Goal: Information Seeking & Learning: Find specific fact

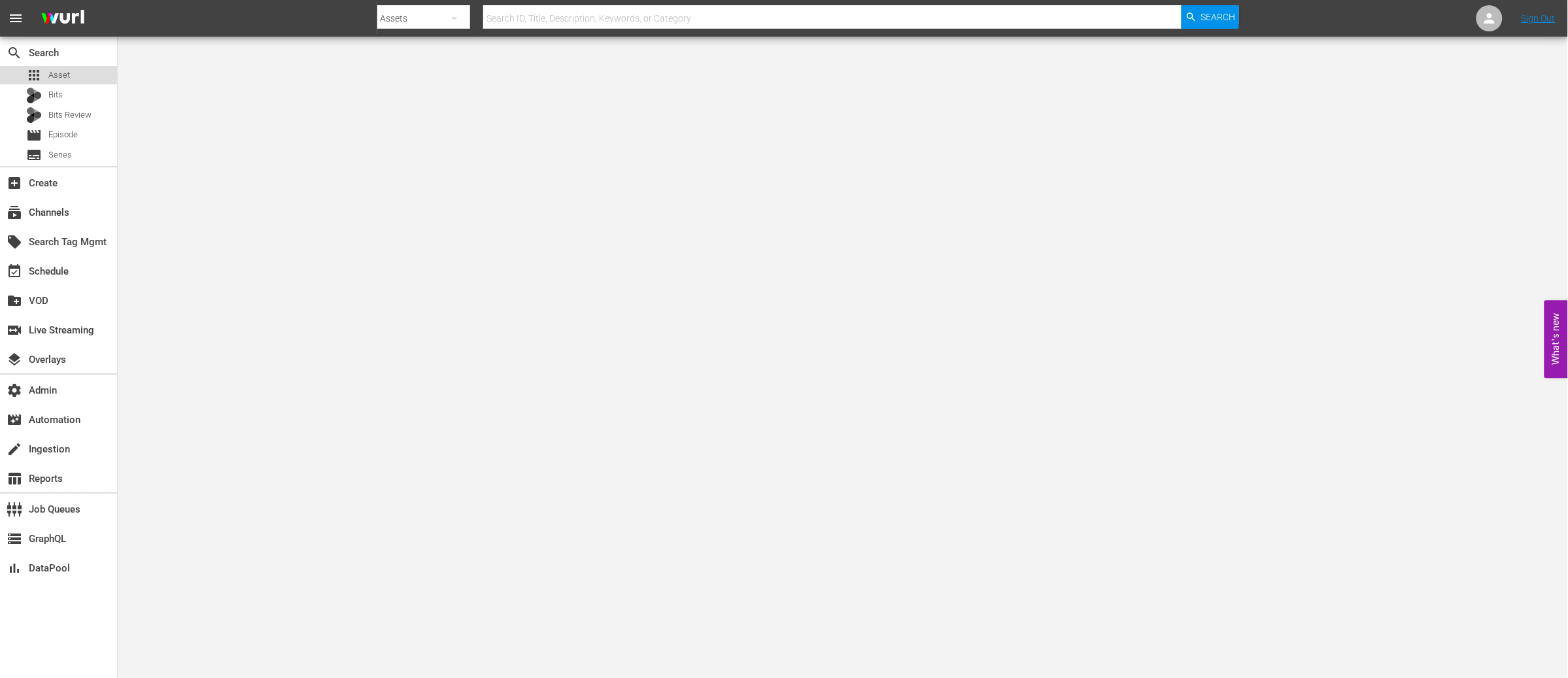
click at [69, 73] on span "Asset" at bounding box center [59, 75] width 22 height 13
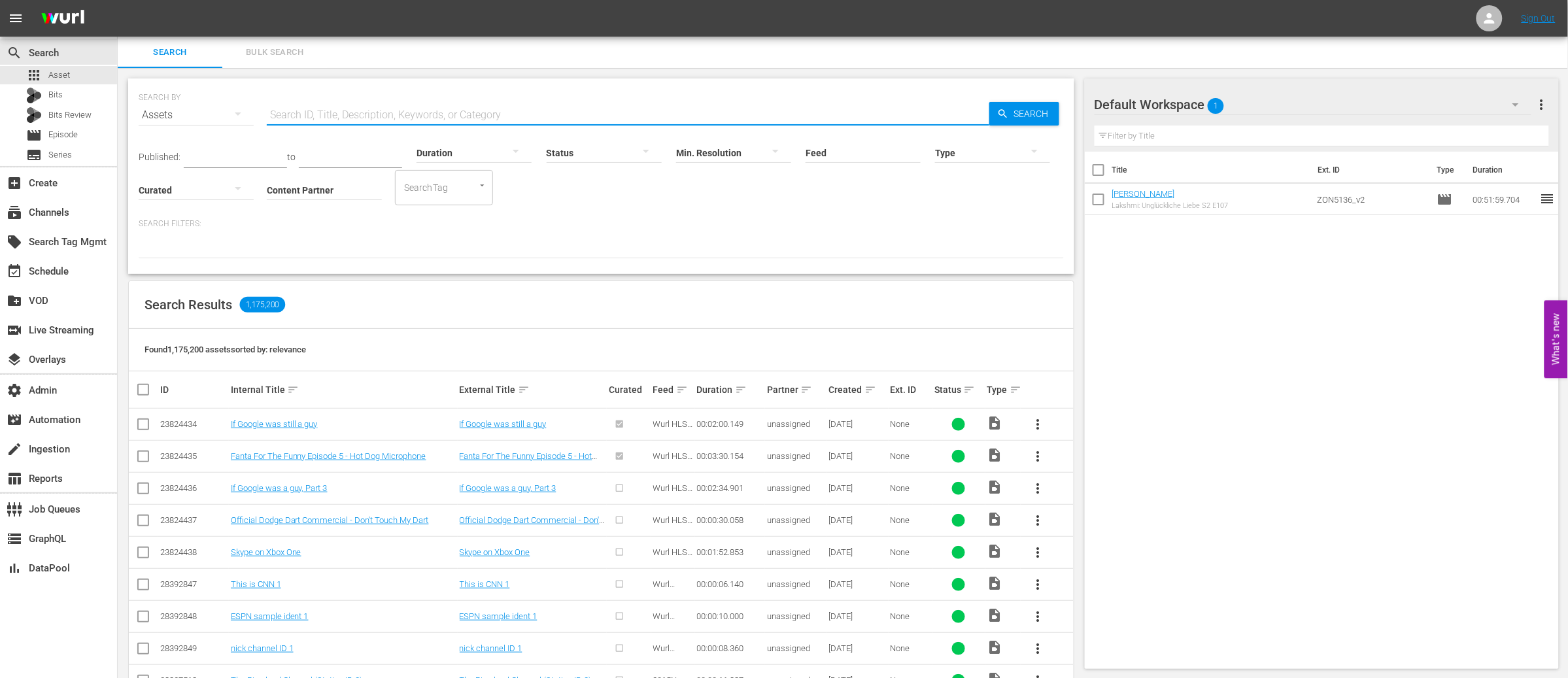
click at [316, 111] on input "text" at bounding box center [628, 115] width 723 height 32
paste input "PHI-2209"
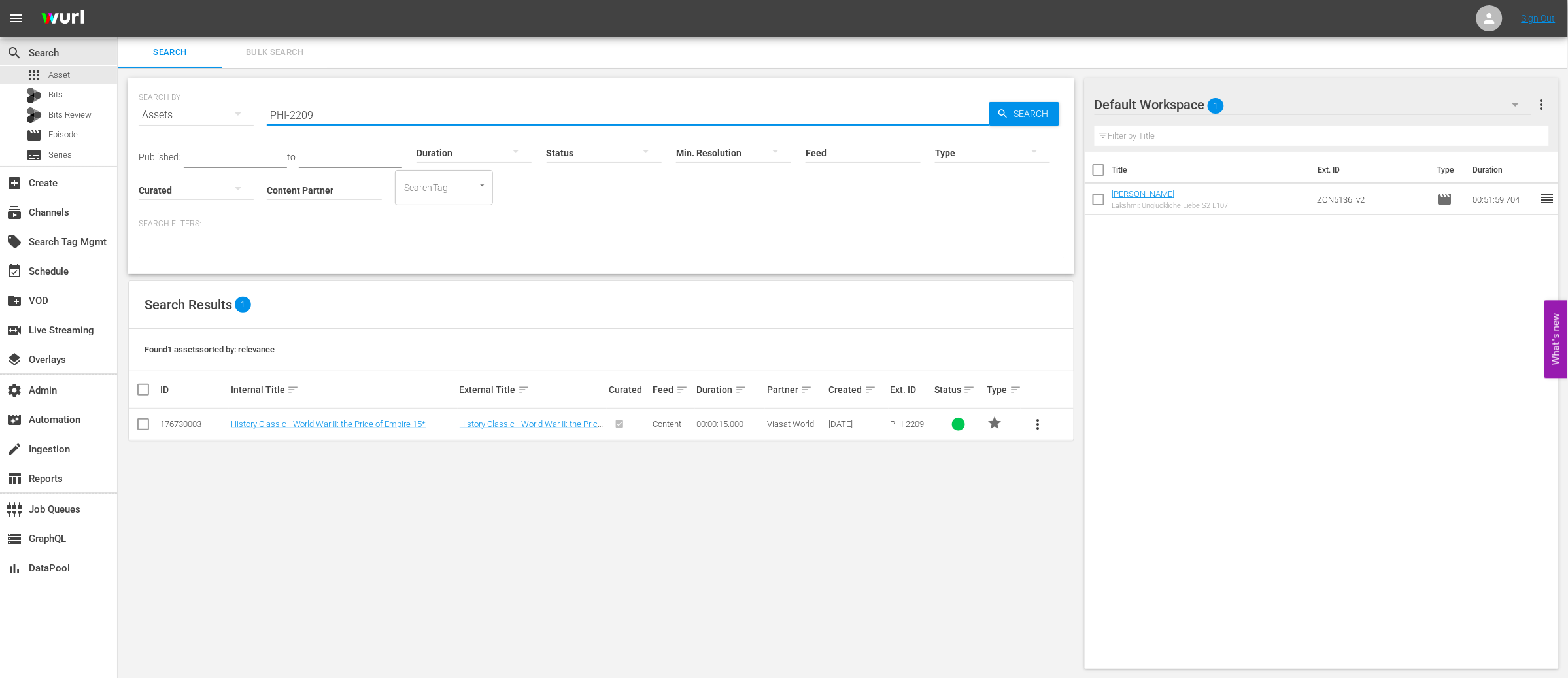
type input "PHI-2209"
click at [297, 431] on td "History Classic - World War II: the Price of Empire 15*" at bounding box center [343, 425] width 229 height 32
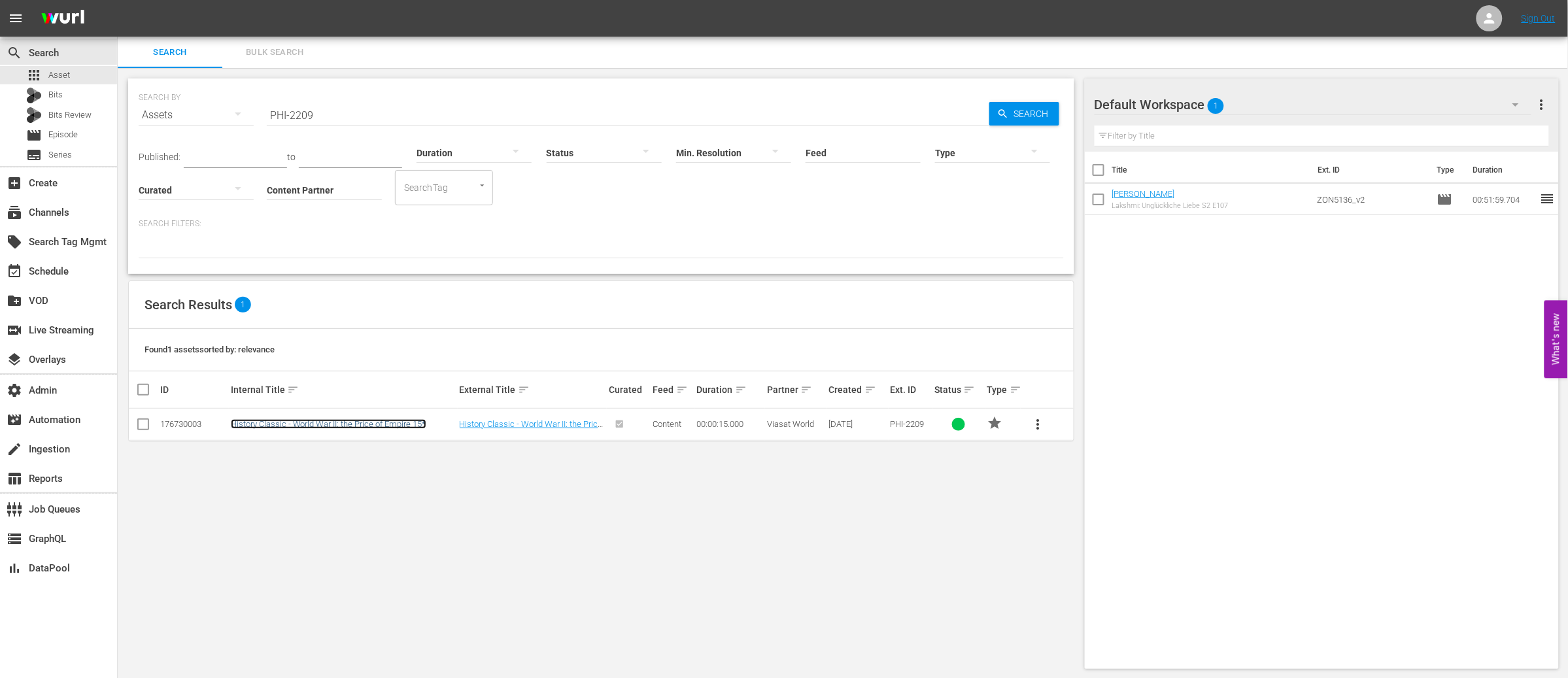
click at [311, 419] on link "History Classic - World War II: the Price of Empire 15*" at bounding box center [328, 424] width 196 height 10
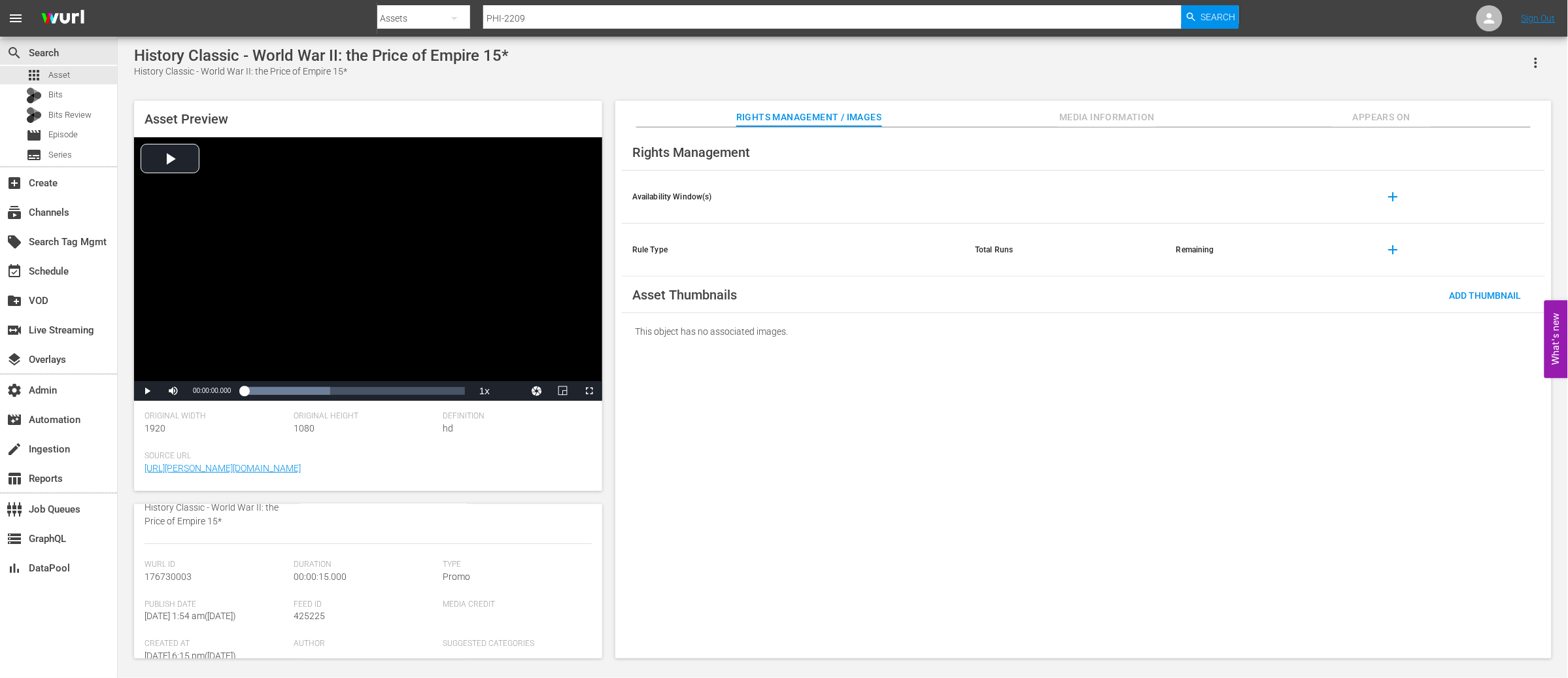
scroll to position [121, 0]
click at [311, 608] on span "425225" at bounding box center [309, 609] width 32 height 11
copy span "425225"
click at [65, 69] on span "Asset" at bounding box center [59, 75] width 22 height 13
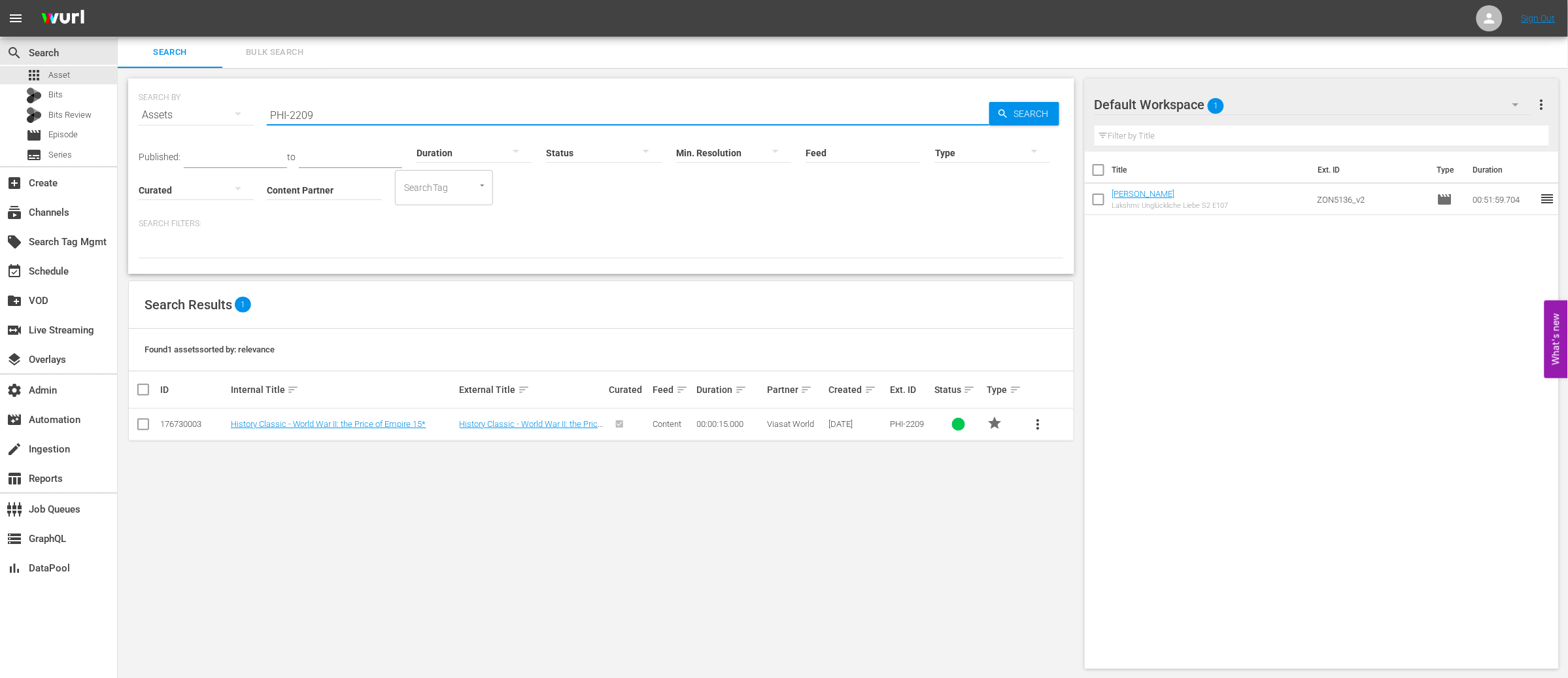
drag, startPoint x: 327, startPoint y: 118, endPoint x: 246, endPoint y: 115, distance: 81.1
click at [246, 115] on div "SEARCH BY Search By Assets Search ID, Title, Description, Keywords, or Category…" at bounding box center [602, 107] width 926 height 47
paste input "040.mp4"
type input "PHI-2040"
click at [342, 422] on link "History Classic - Secret Nazi Science 15*" at bounding box center [306, 424] width 151 height 10
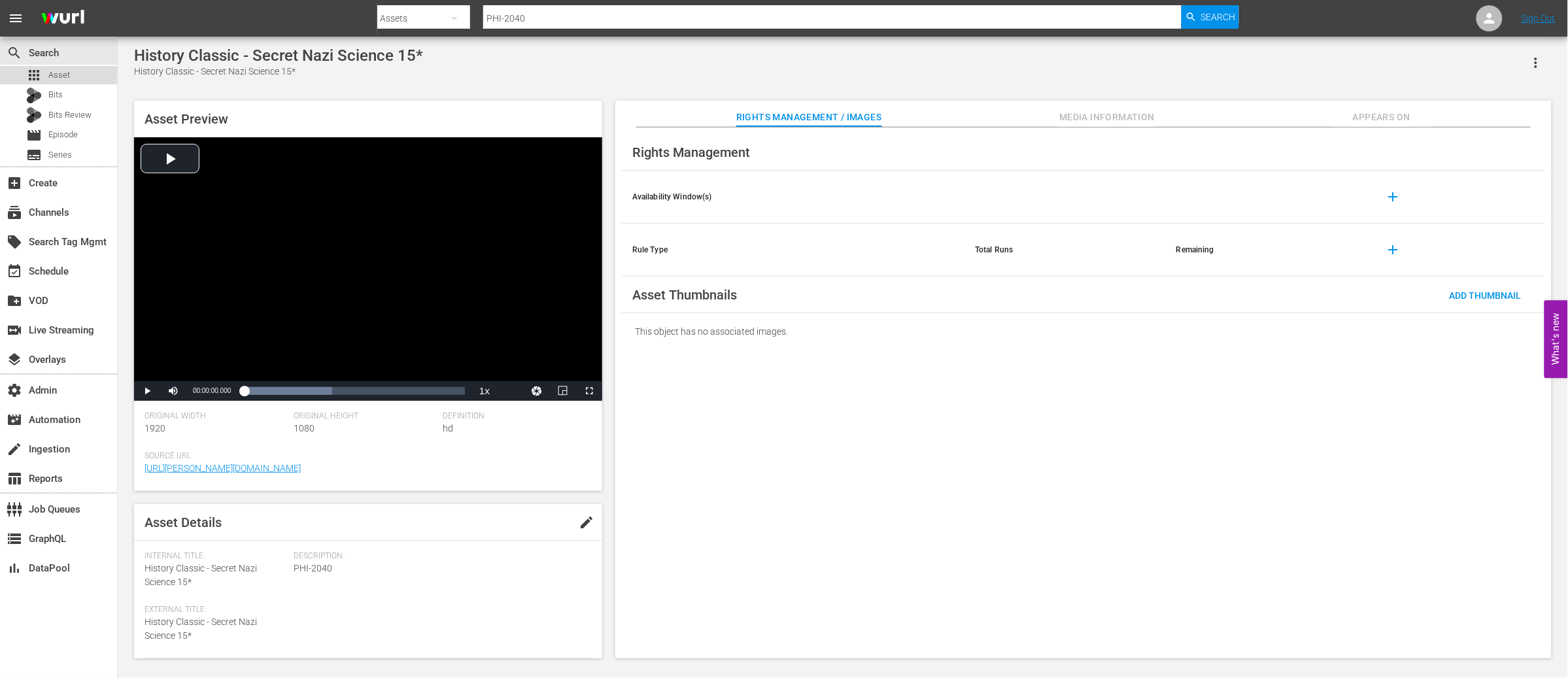
click at [46, 72] on div "apps Asset" at bounding box center [48, 75] width 43 height 18
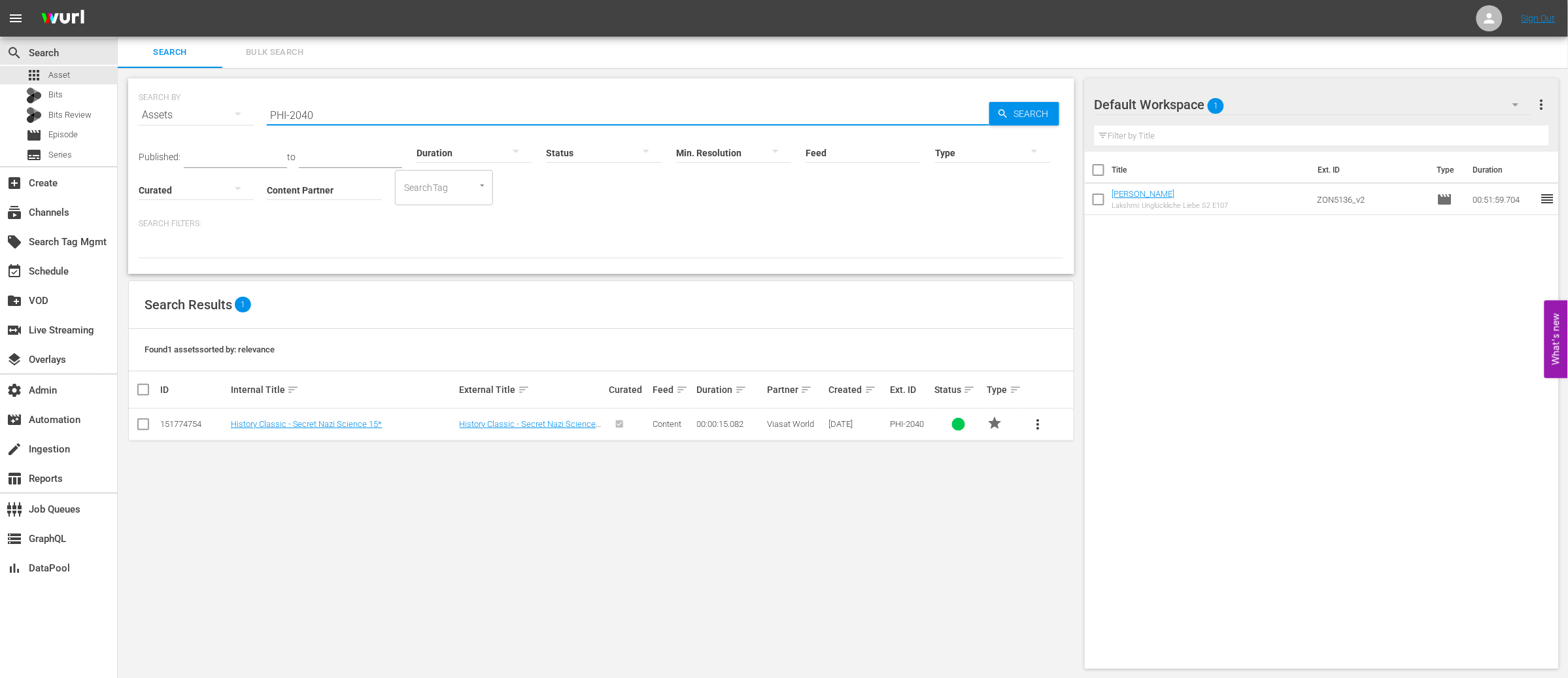
drag, startPoint x: 328, startPoint y: 113, endPoint x: 273, endPoint y: 130, distance: 57.6
click at [193, 115] on div "SEARCH BY Search By Assets Search ID, Title, Description, Keywords, or Category…" at bounding box center [602, 107] width 926 height 47
paste input "NN-1116"
type input "PNN-1116"
click at [307, 422] on link "Nature Classic - Outback Vet S2 15*" at bounding box center [297, 424] width 133 height 10
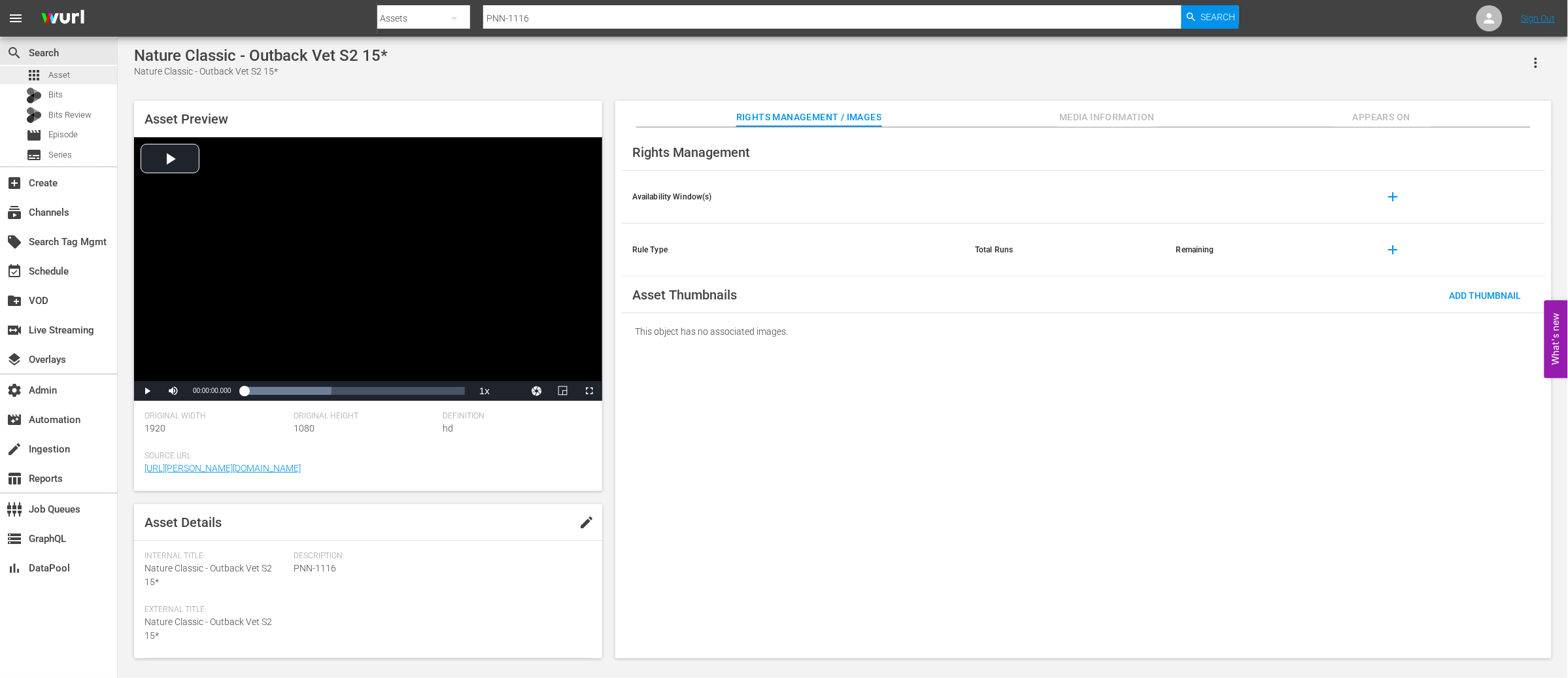
click at [65, 72] on span "Asset" at bounding box center [59, 75] width 22 height 13
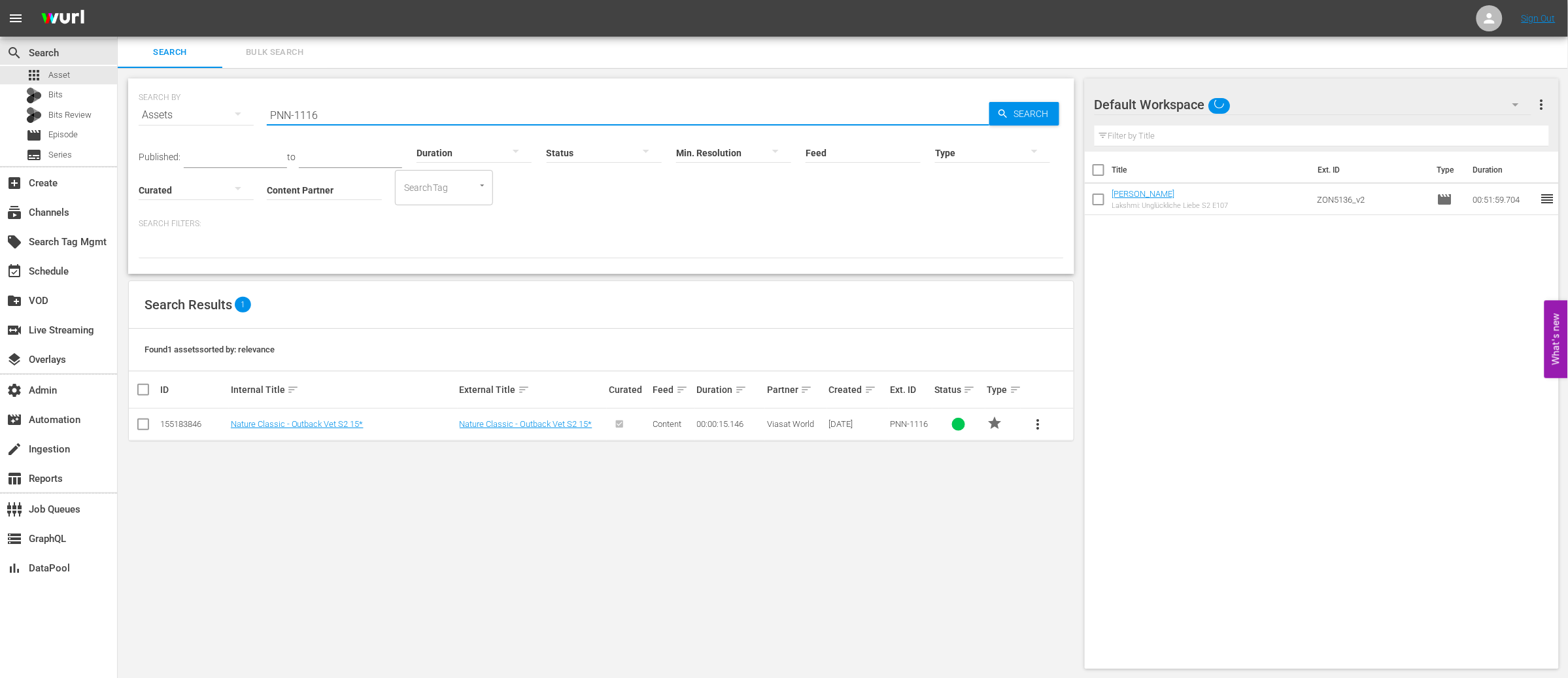
drag, startPoint x: 336, startPoint y: 121, endPoint x: 227, endPoint y: 116, distance: 109.1
click at [227, 116] on div "SEARCH BY Search By Assets Search ID, Title, Description, Keywords, or Category…" at bounding box center [602, 107] width 926 height 47
paste input "EX-1782-POL"
type input "PEX-1782-POL"
click at [364, 422] on link "POL Explore Classic - Outback Truckers S6 30*" at bounding box center [317, 424] width 173 height 10
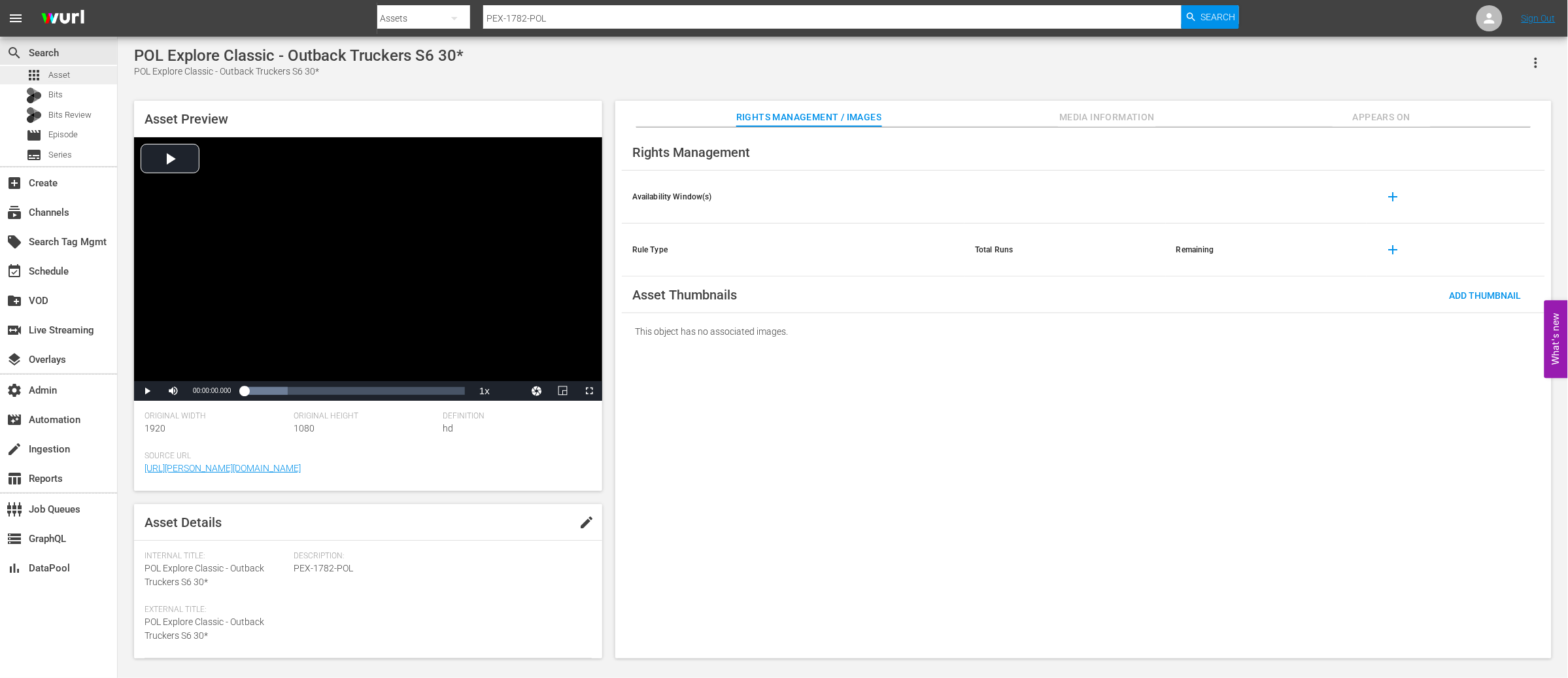
click at [56, 69] on span "Asset" at bounding box center [59, 75] width 22 height 13
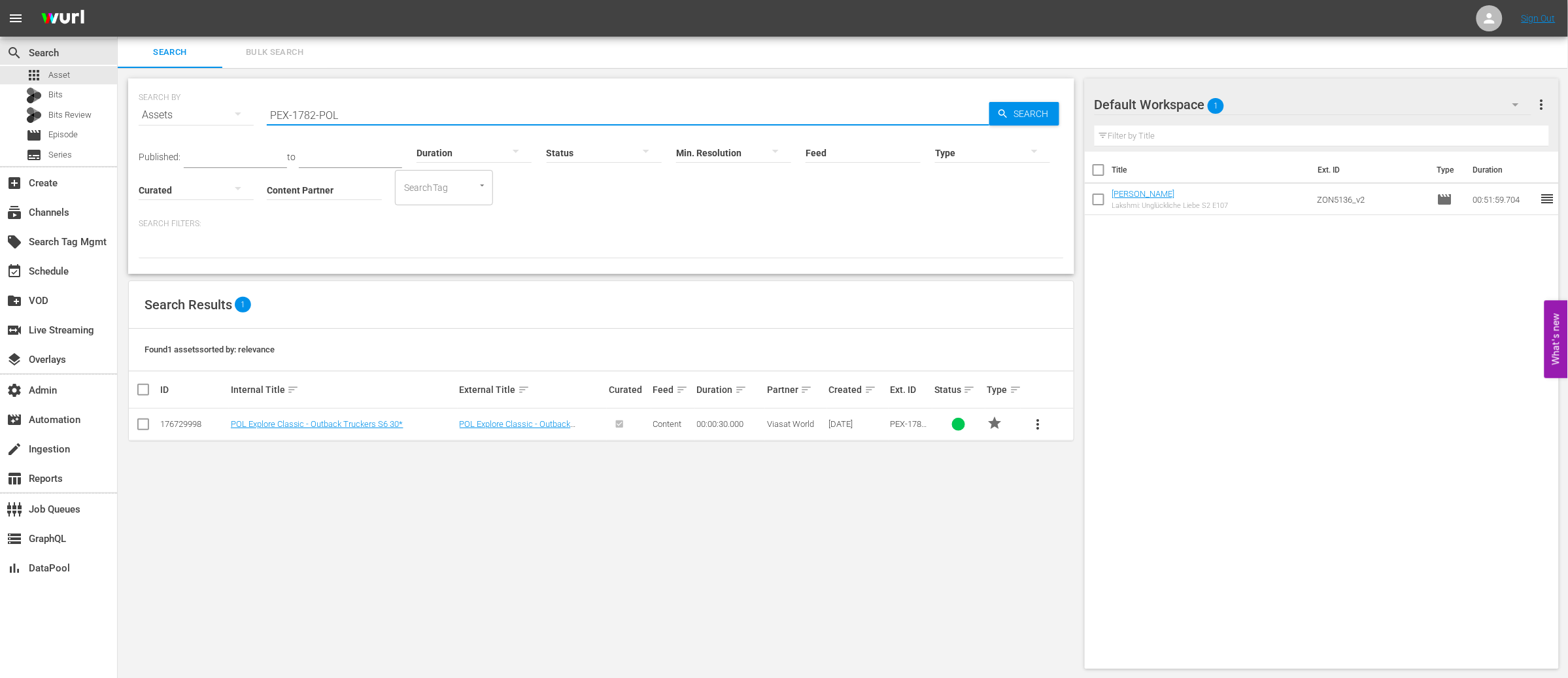
paste input "969"
drag, startPoint x: 352, startPoint y: 112, endPoint x: 245, endPoint y: 118, distance: 107.2
click at [227, 111] on div "SEARCH BY Search By Assets Search ID, Title, Description, Keywords, or Category…" at bounding box center [602, 107] width 926 height 47
type input "PEX-1969-POL"
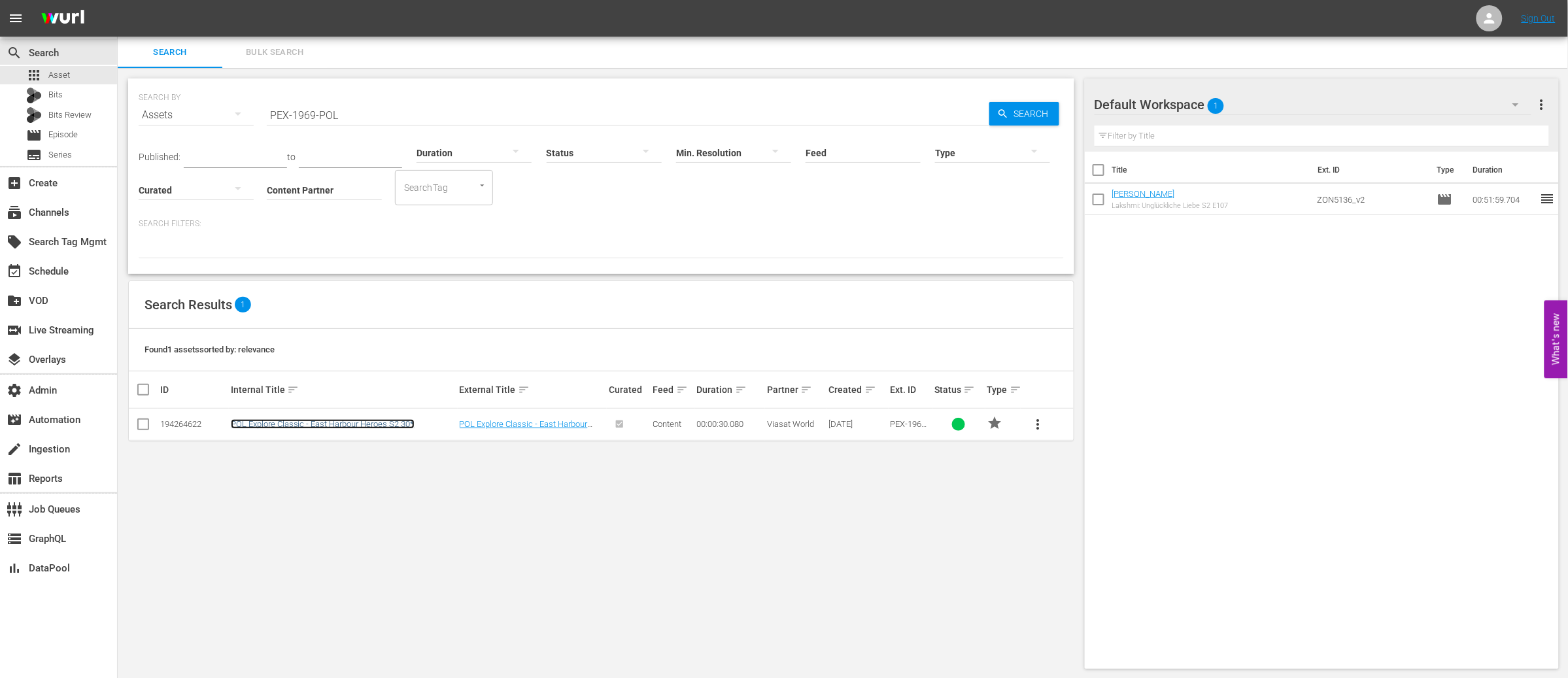
click at [270, 427] on link "POL Explore Classic - East Harbour Heroes S2 30*" at bounding box center [323, 424] width 184 height 10
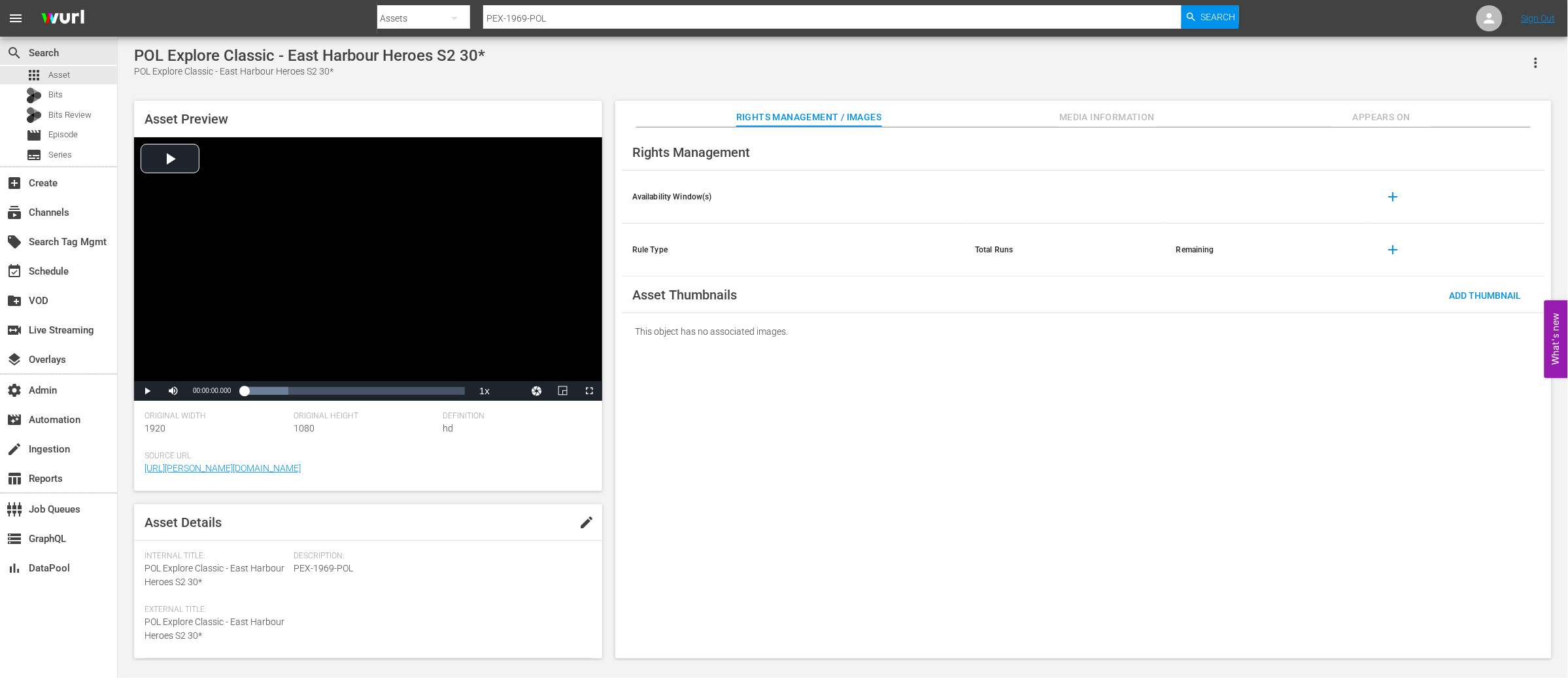
click at [1090, 114] on span "Media Information" at bounding box center [1107, 117] width 98 height 16
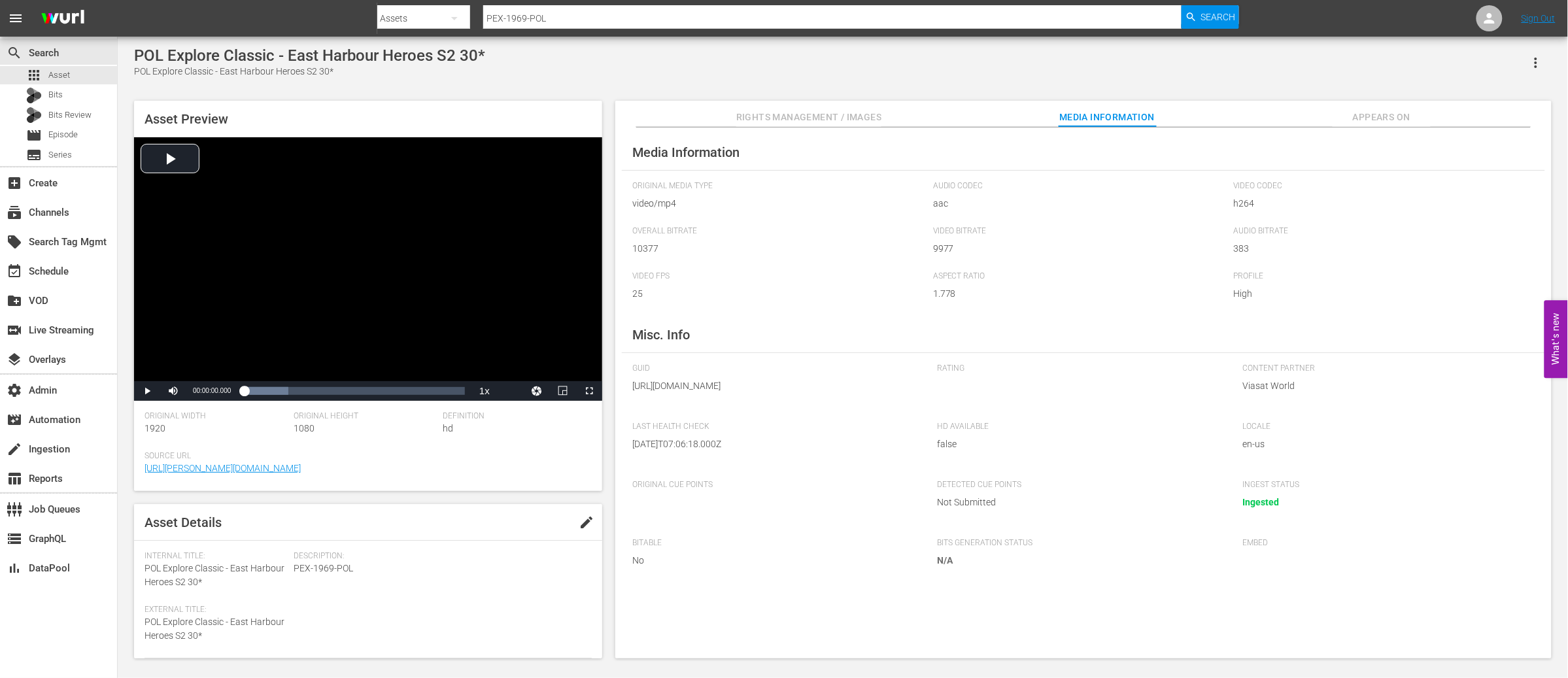
click at [344, 569] on span "PEX-1969-POL" at bounding box center [440, 569] width 292 height 14
drag, startPoint x: 294, startPoint y: 568, endPoint x: 383, endPoint y: 587, distance: 91.0
click at [352, 570] on span "PEX-1969-POL" at bounding box center [440, 569] width 292 height 14
copy span "PEX-1969-POL"
click at [65, 74] on span "Asset" at bounding box center [59, 75] width 22 height 13
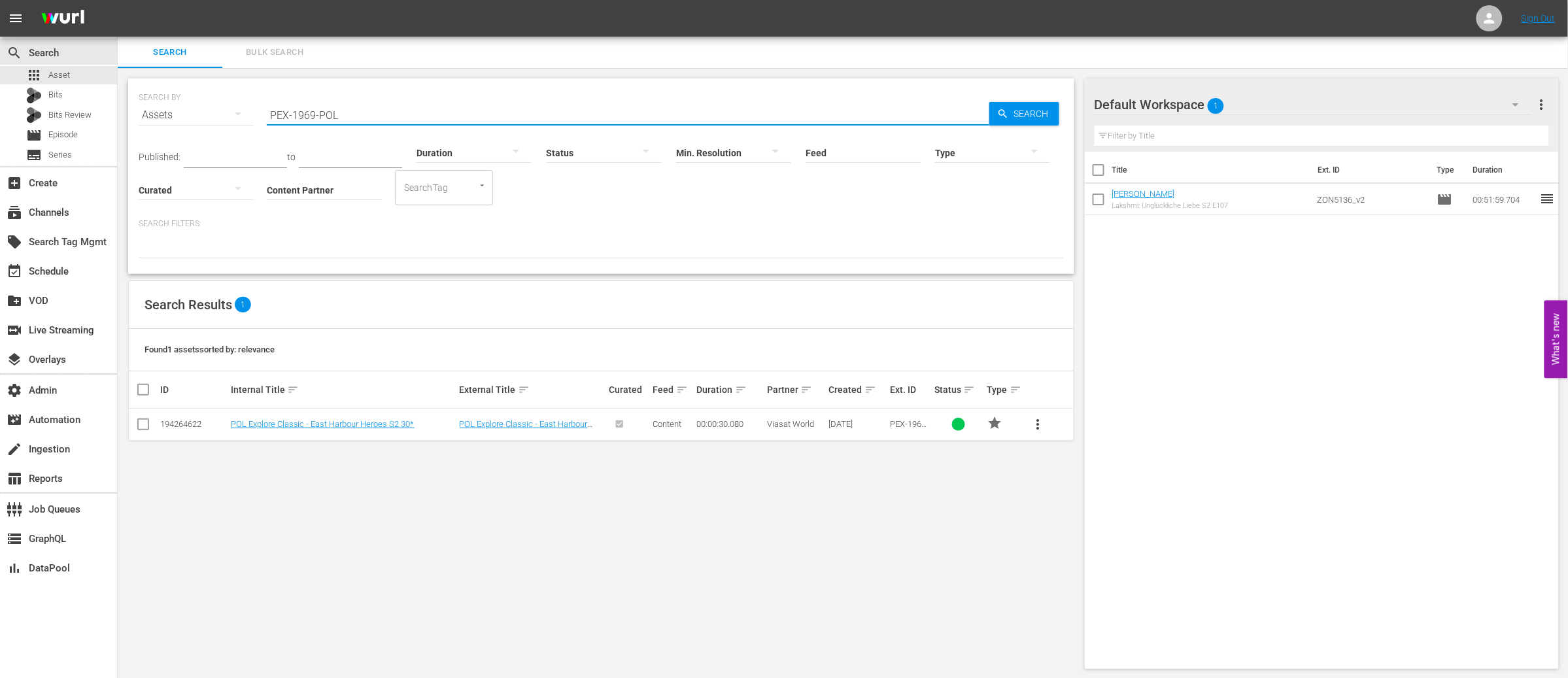
drag, startPoint x: 341, startPoint y: 114, endPoint x: 183, endPoint y: 119, distance: 158.1
click at [183, 119] on div "SEARCH BY Search By Assets Search ID, Title, Description, Keywords, or Category…" at bounding box center [602, 107] width 926 height 47
paste input "HI-2343-FAST"
type input "PHI-2343-FAST"
click at [288, 423] on link "History Classic - From The Ashes of WWII 30*" at bounding box center [316, 424] width 170 height 10
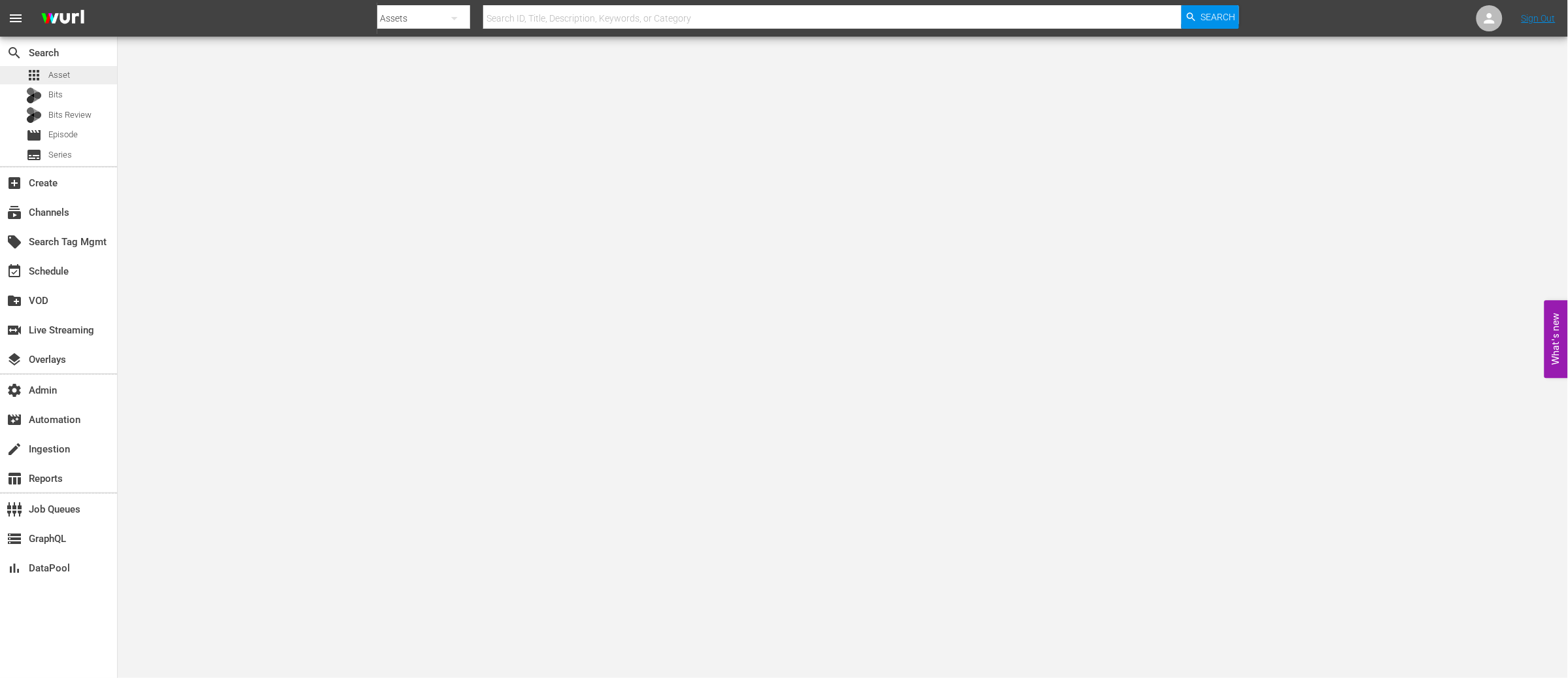
click at [54, 74] on span "Asset" at bounding box center [59, 75] width 22 height 13
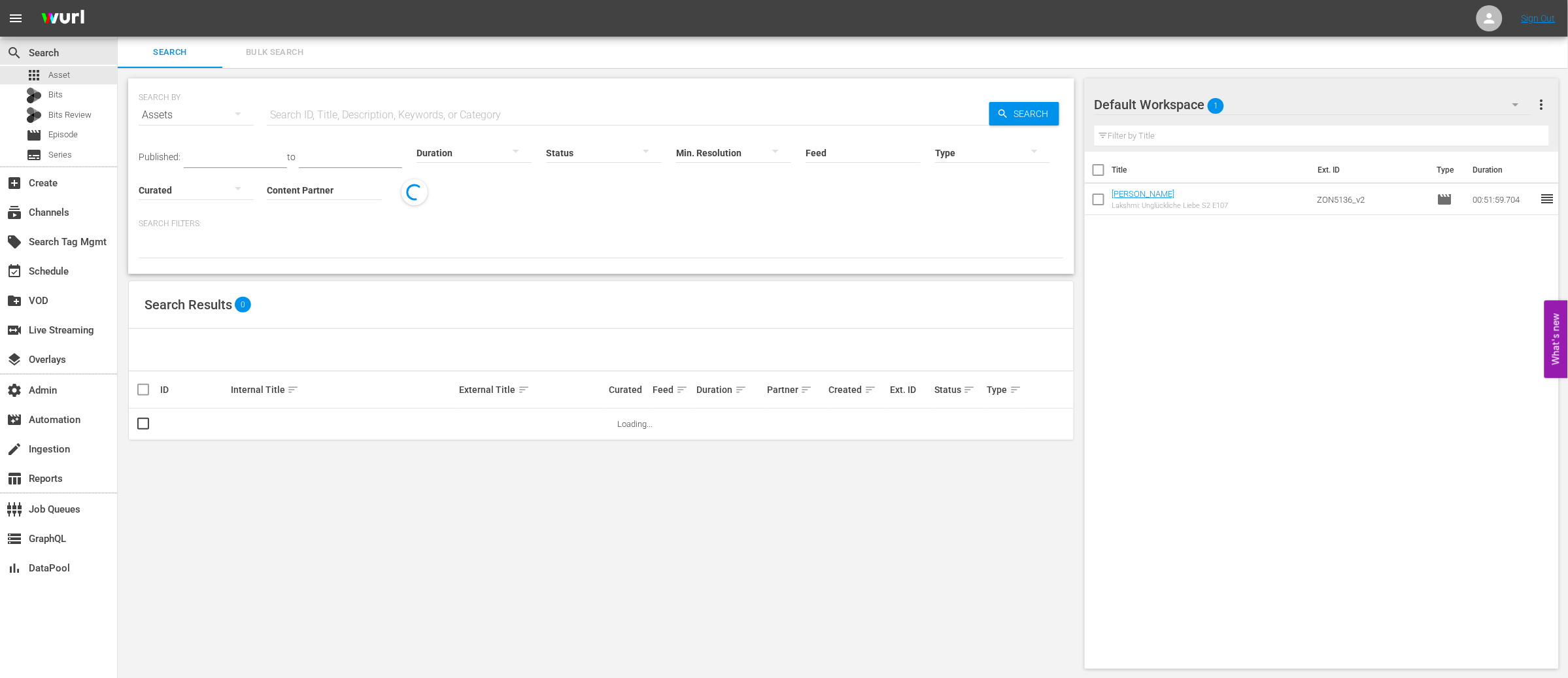
click at [429, 114] on input "text" at bounding box center [628, 115] width 723 height 32
paste input "OB0800143"
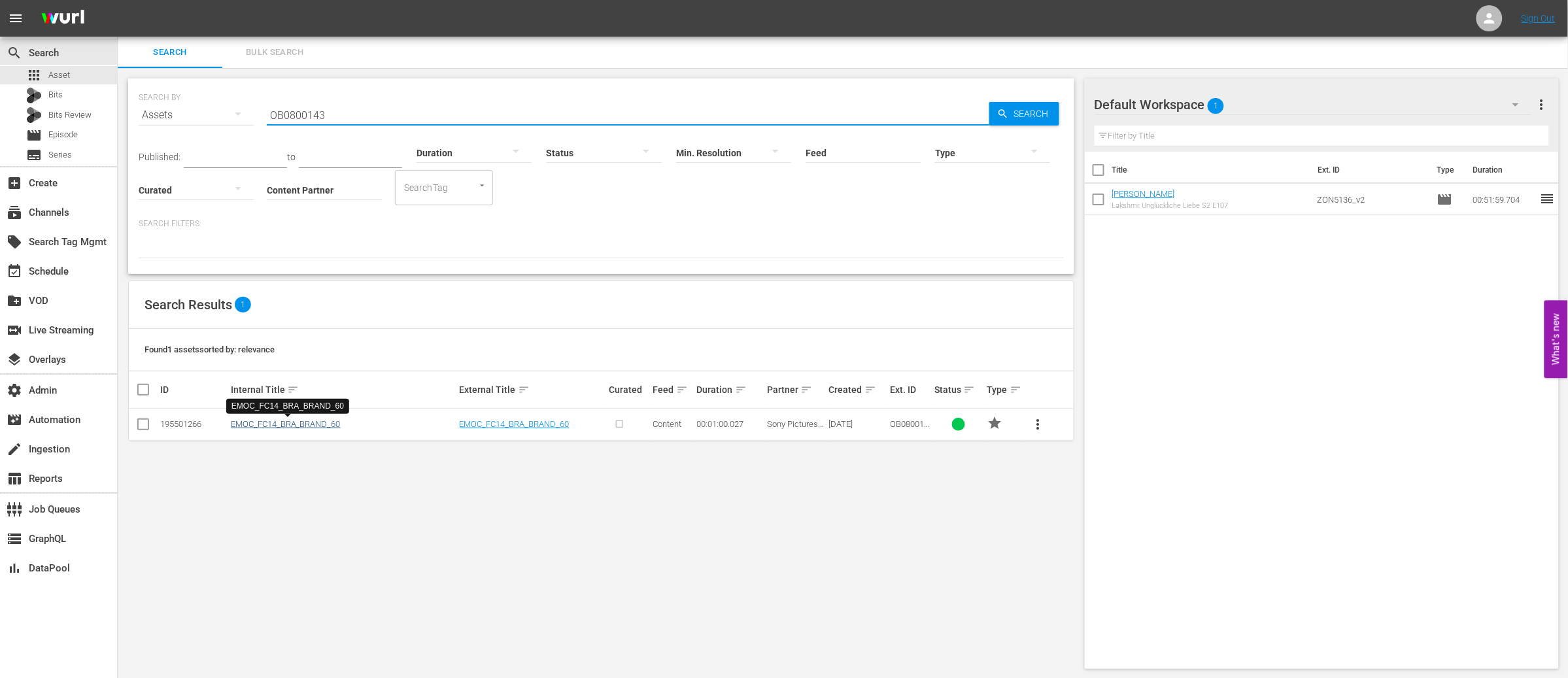
type input "OB0800143"
click at [304, 422] on link "EMOC_FC14_BRA_BRAND_60" at bounding box center [285, 424] width 110 height 10
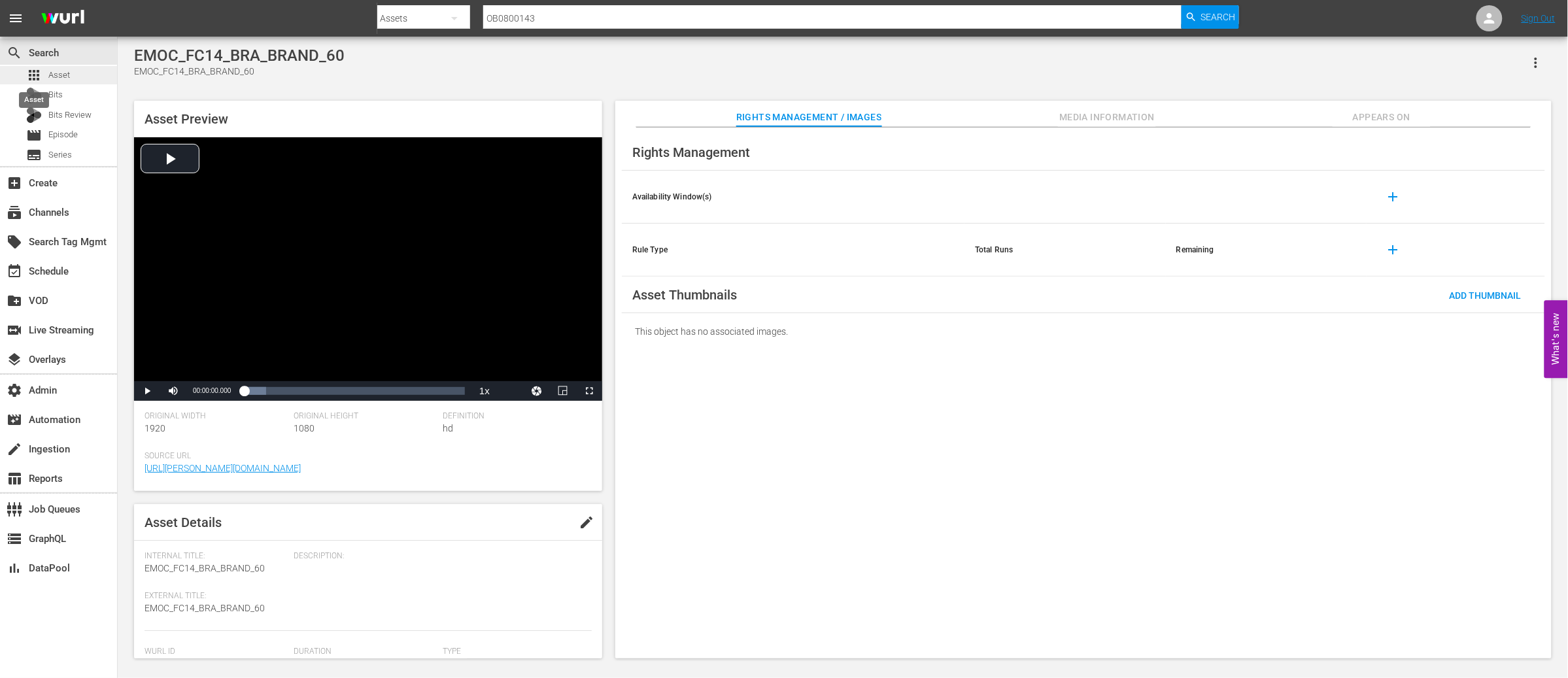
click at [41, 72] on span "apps" at bounding box center [34, 75] width 15 height 15
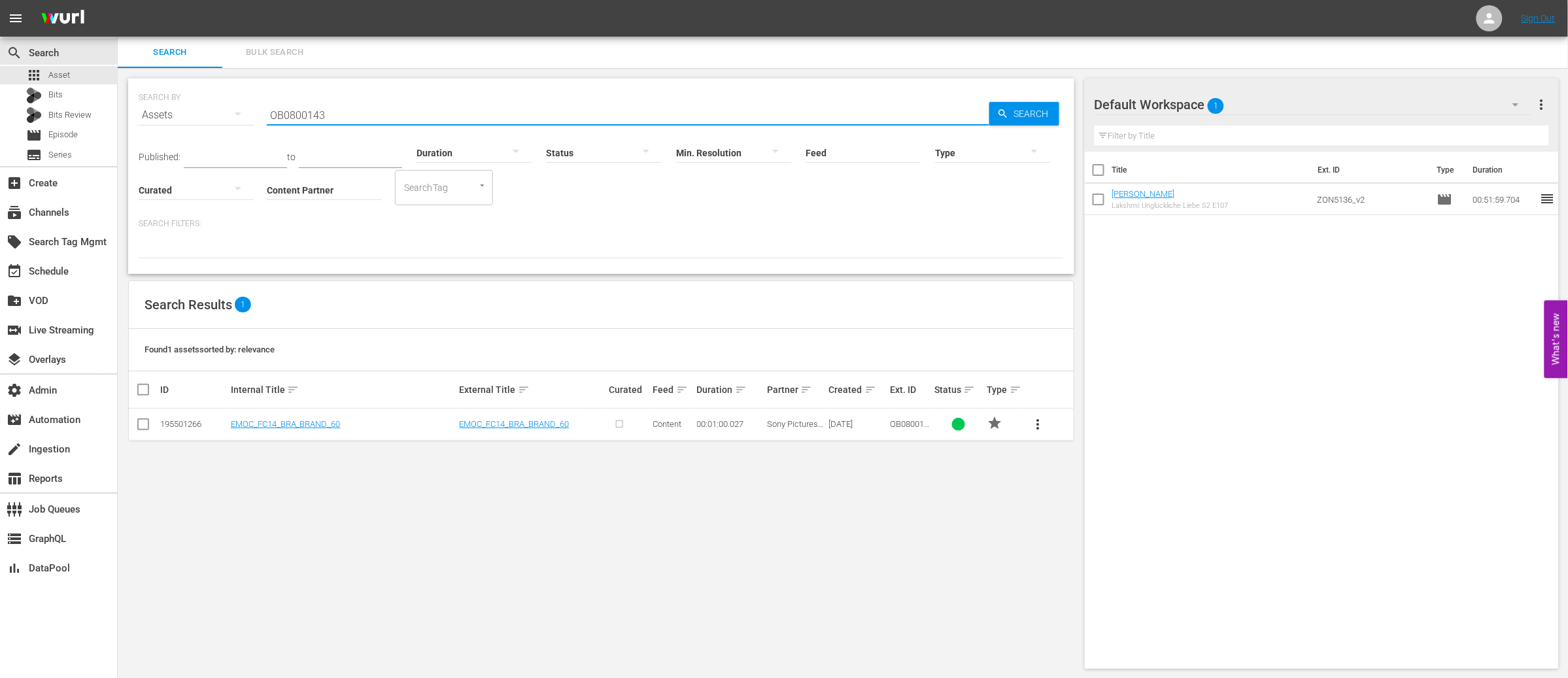
drag, startPoint x: 346, startPoint y: 114, endPoint x: 162, endPoint y: 126, distance: 184.4
click at [163, 115] on div "SEARCH BY Search By Assets Search ID, Title, Description, Keywords, or Category…" at bounding box center [602, 107] width 926 height 47
paste input "M5900301"
click at [294, 111] on input "OM5900301" at bounding box center [628, 115] width 723 height 32
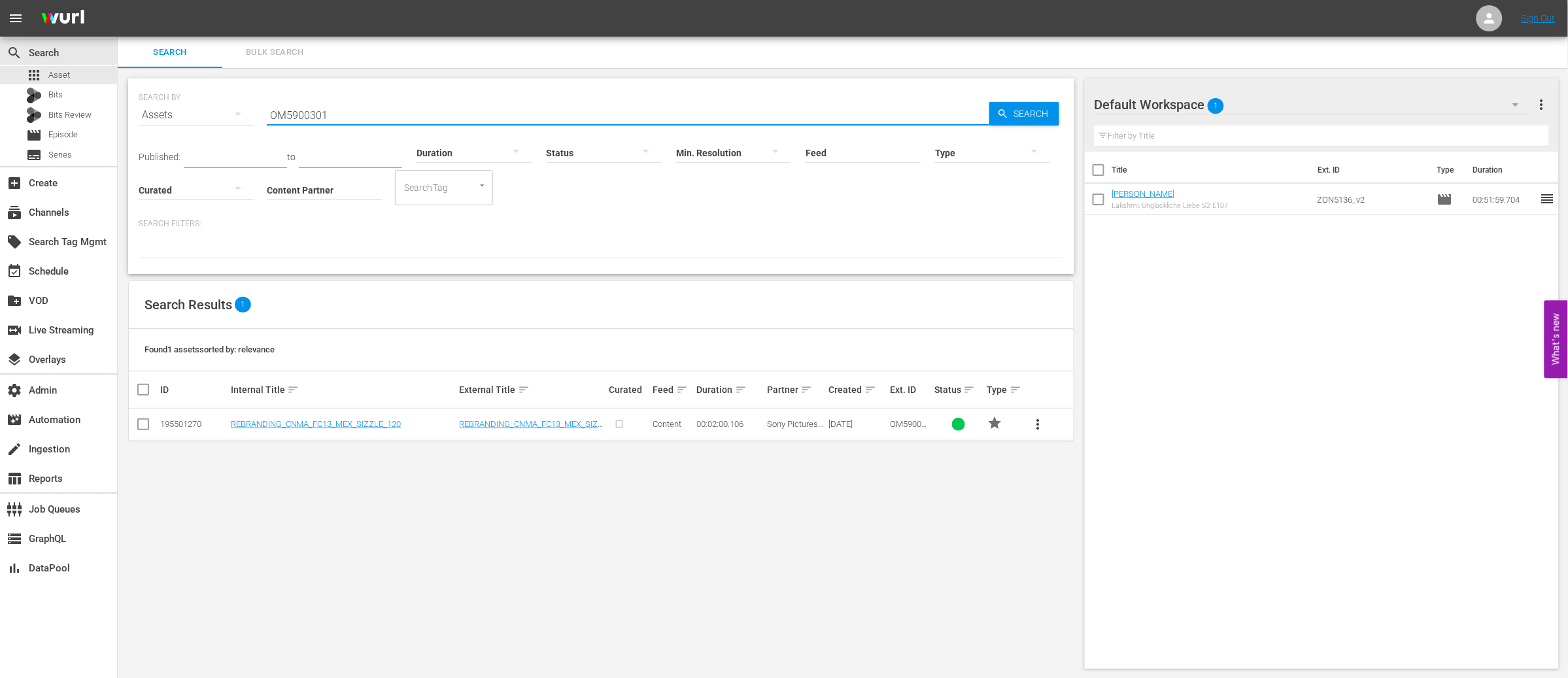
paste input "B4900902"
click at [307, 115] on input "OB4900902" at bounding box center [628, 115] width 723 height 32
drag, startPoint x: 307, startPoint y: 115, endPoint x: 370, endPoint y: 123, distance: 63.5
click at [307, 115] on input "OB4900902" at bounding box center [628, 115] width 723 height 32
paste input "5900308"
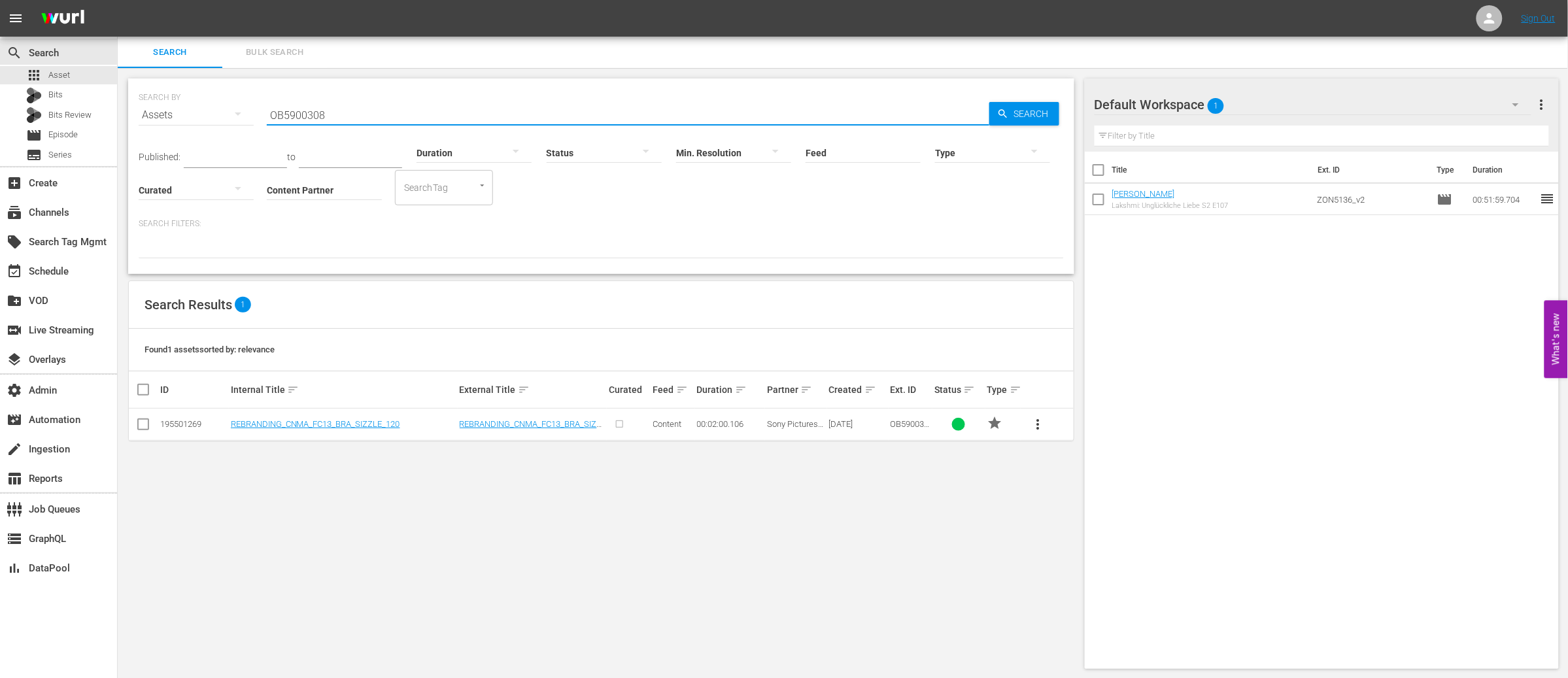
click at [295, 117] on input "OB5900308" at bounding box center [628, 115] width 723 height 32
click at [295, 117] on input "OB5900308" at bounding box center [628, 115] width 723 height 32
paste input "9"
click at [303, 115] on input "OB5900309" at bounding box center [628, 115] width 723 height 32
drag, startPoint x: 303, startPoint y: 115, endPoint x: 318, endPoint y: 118, distance: 15.3
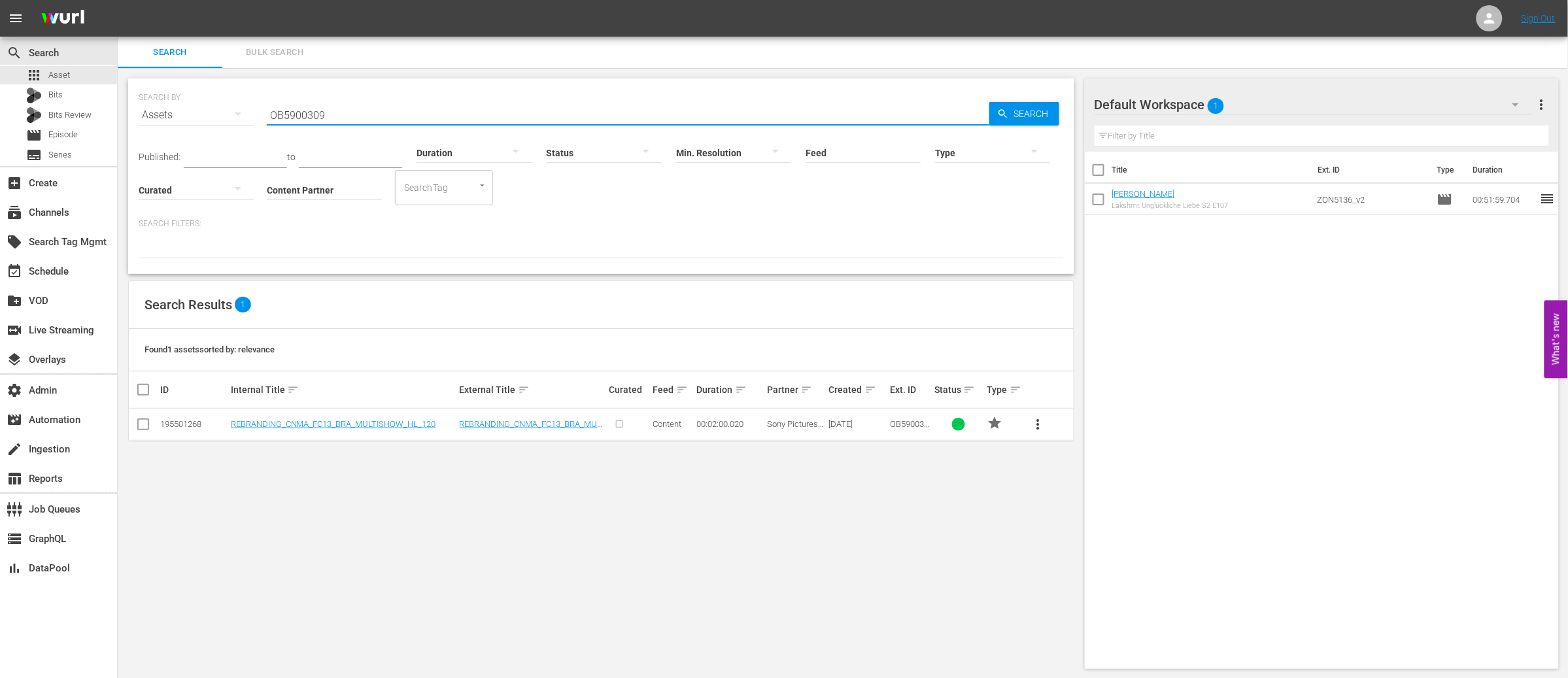
click at [303, 115] on input "OB5900309" at bounding box center [628, 115] width 723 height 32
paste input "10"
click at [302, 111] on input "OB5900310" at bounding box center [628, 115] width 723 height 32
paste input "M2900501"
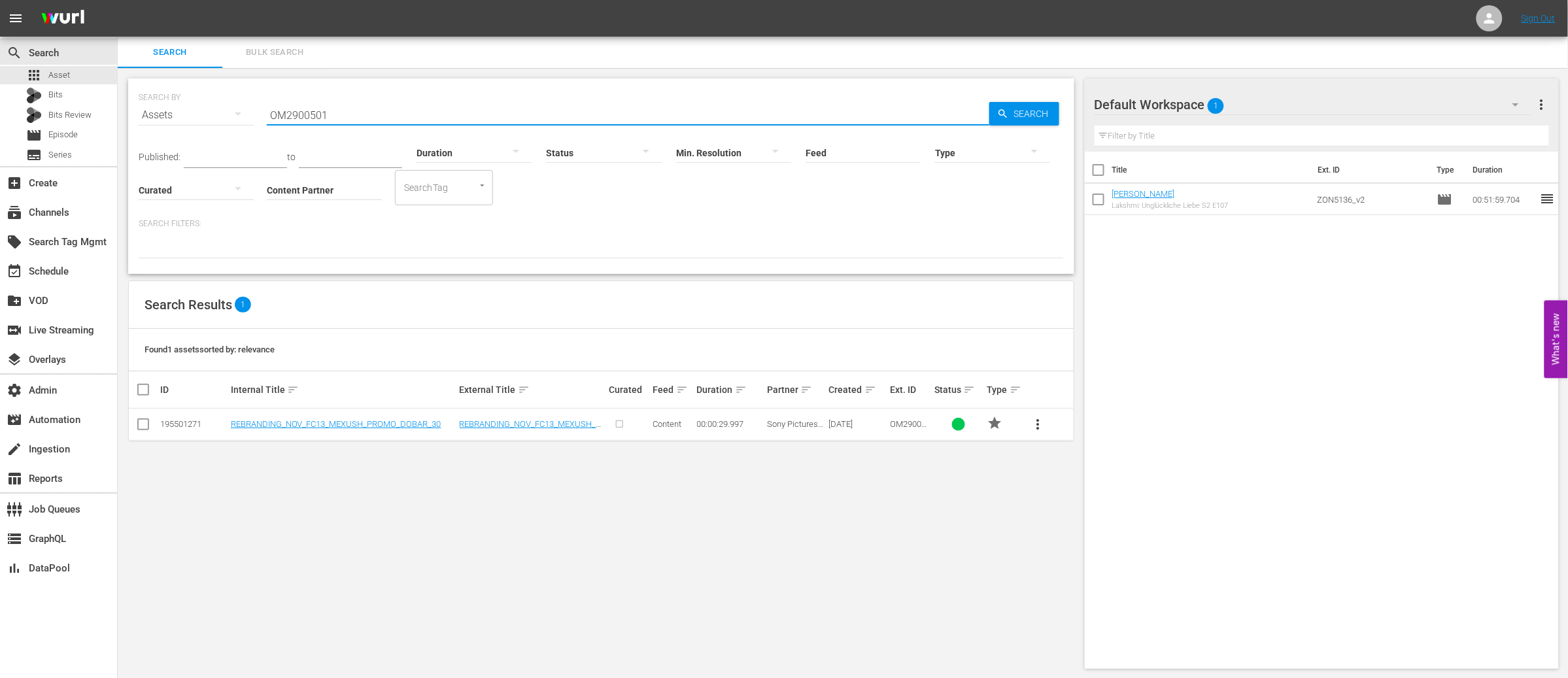
click at [304, 111] on input "OM2900501" at bounding box center [628, 115] width 723 height 32
drag, startPoint x: 304, startPoint y: 111, endPoint x: 334, endPoint y: 113, distance: 30.1
click at [304, 111] on input "OM2900501" at bounding box center [628, 115] width 723 height 32
paste input "U2900502"
type input "OU2900502"
